Goal: Task Accomplishment & Management: Manage account settings

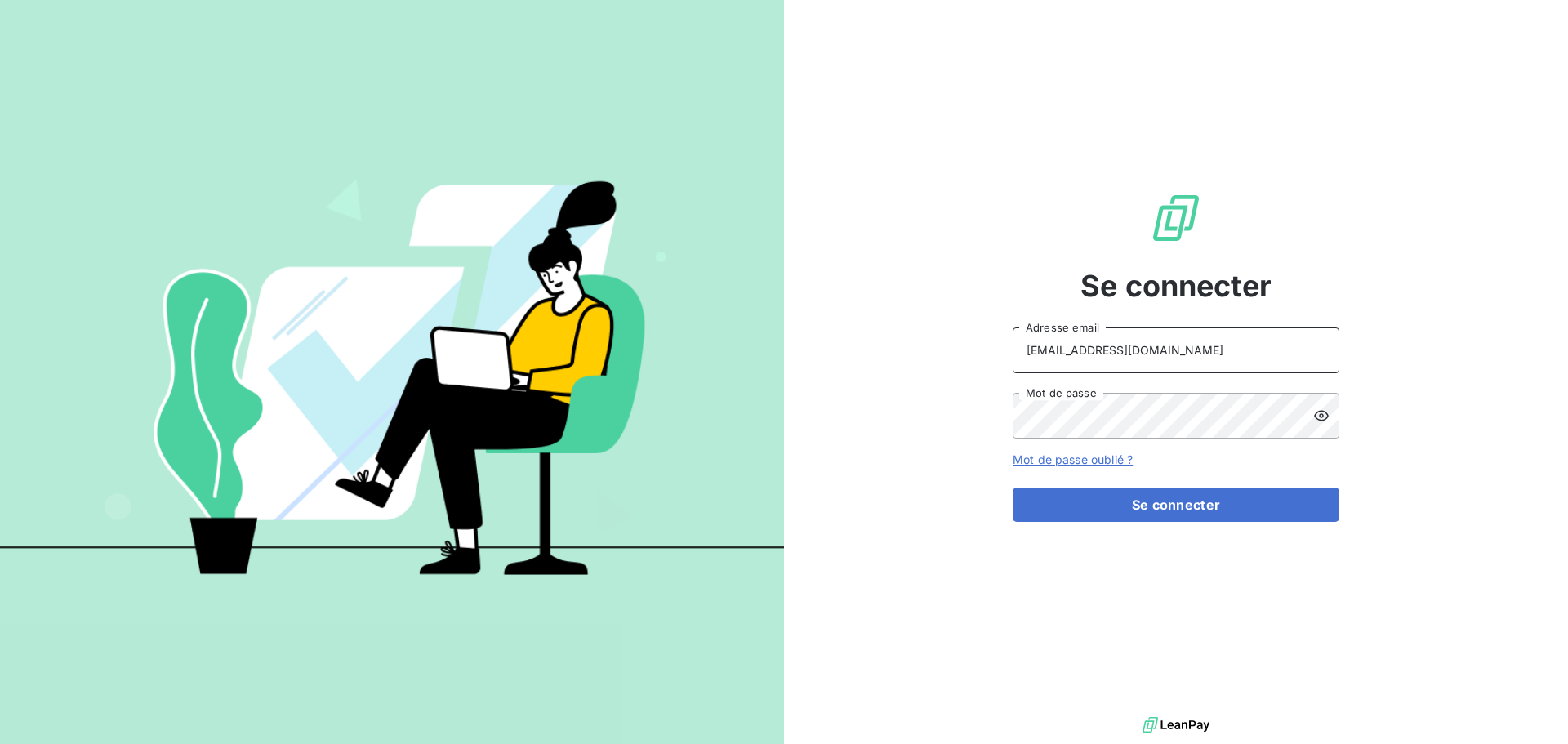
click at [1150, 347] on input "[EMAIL_ADDRESS][DOMAIN_NAME]" at bounding box center [1175, 350] width 326 height 46
type input "[EMAIL_ADDRESS][DOMAIN_NAME]"
click at [1164, 517] on button "Se connecter" at bounding box center [1175, 504] width 326 height 35
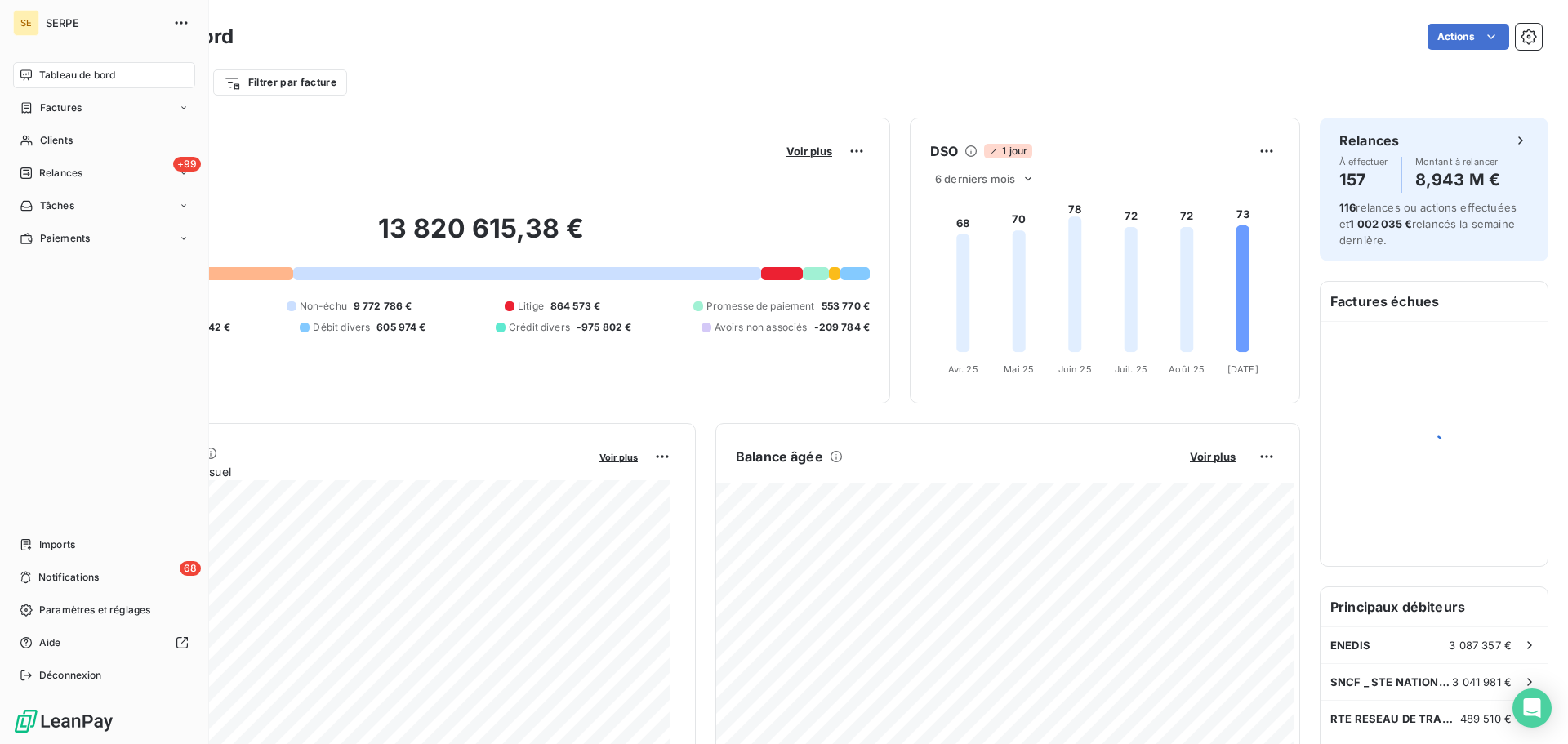
click at [83, 251] on div "Tableau de bord Factures Clients +99 Relances Tâches Paiements Imports 68 Notif…" at bounding box center [104, 375] width 182 height 626
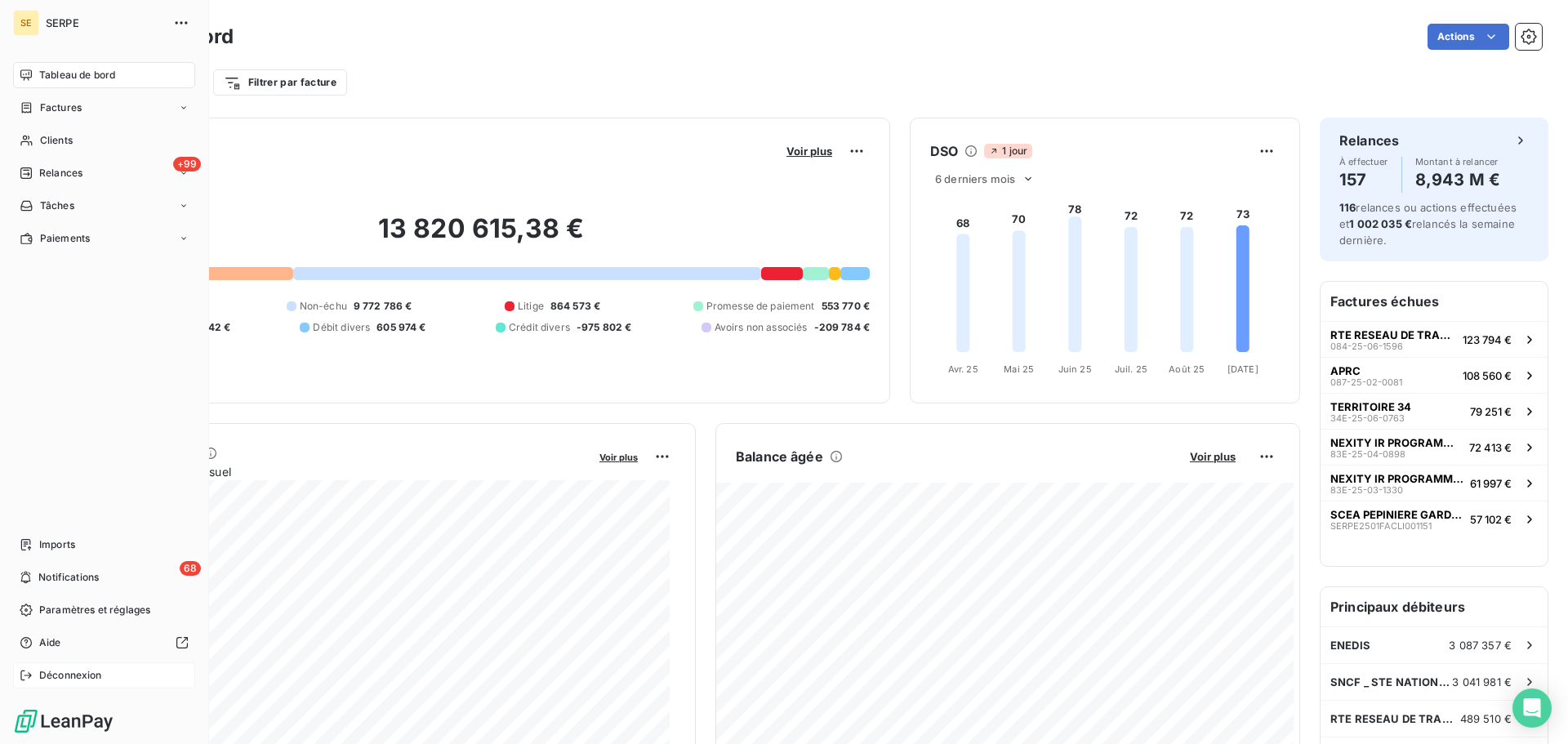
click at [56, 671] on span "Déconnexion" at bounding box center [70, 675] width 63 height 15
